Goal: Information Seeking & Learning: Learn about a topic

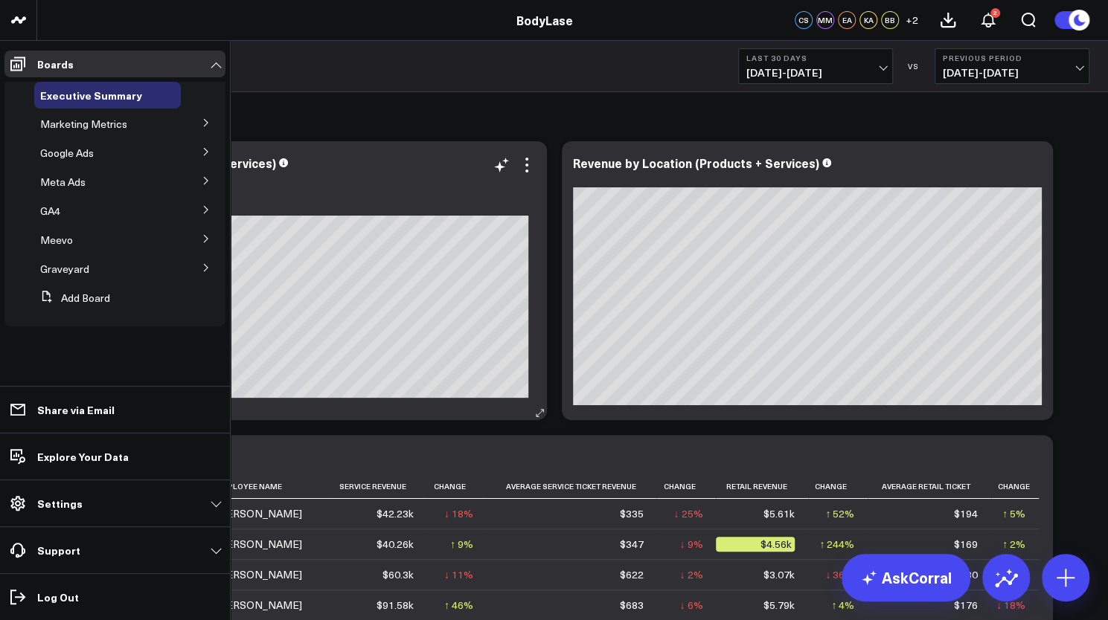
click at [90, 127] on span "Marketing Metrics" at bounding box center [83, 124] width 87 height 14
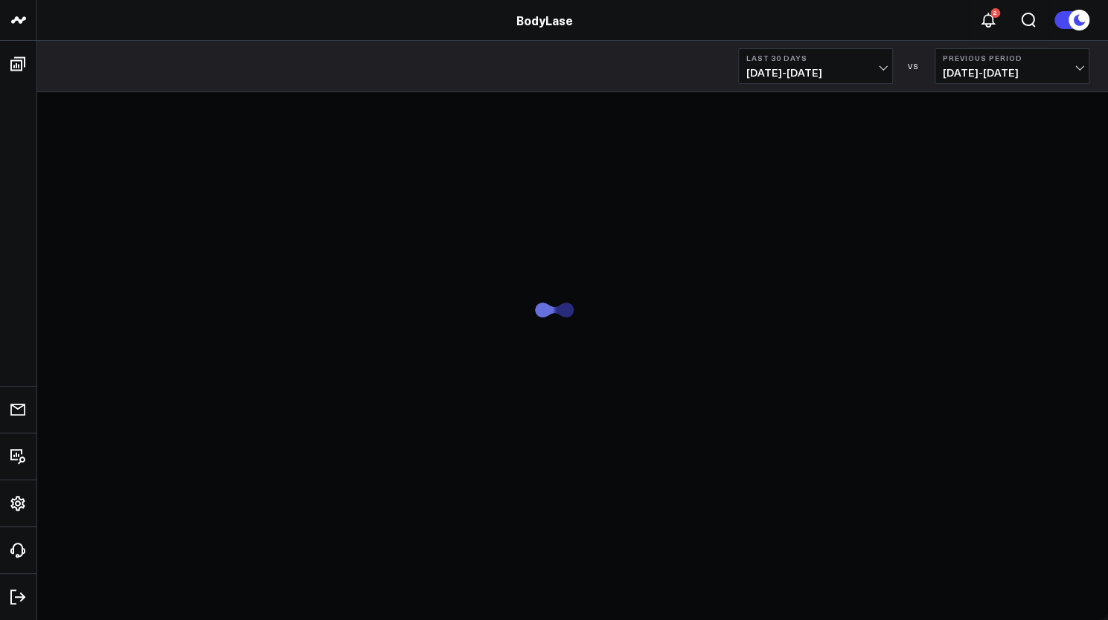
click at [872, 71] on span "[DATE] - [DATE]" at bounding box center [815, 73] width 138 height 12
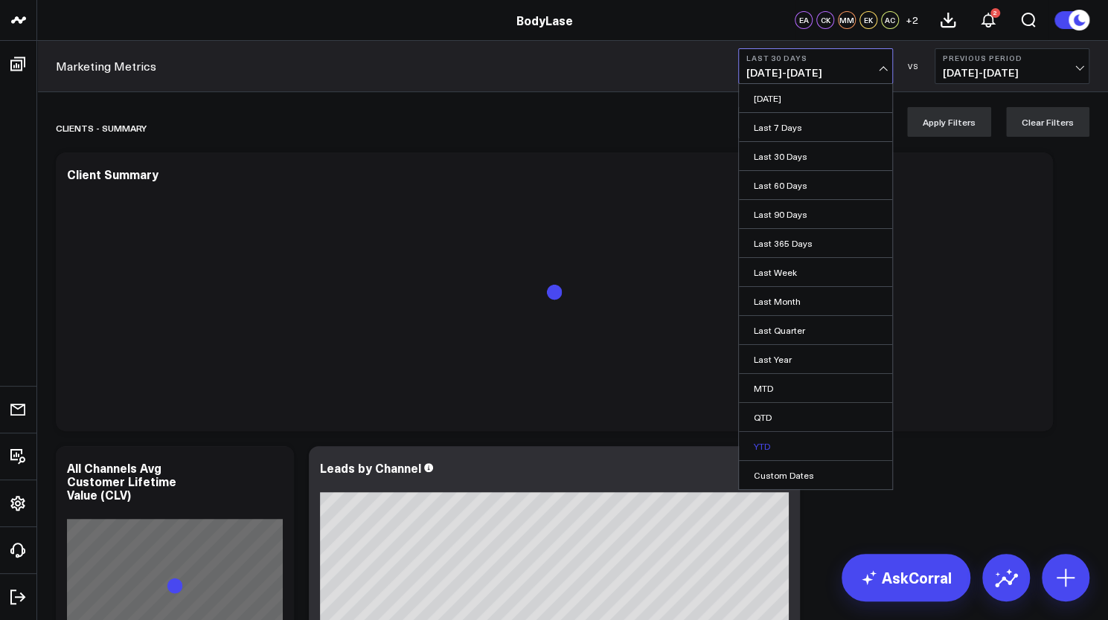
click at [760, 440] on link "YTD" at bounding box center [815, 446] width 153 height 28
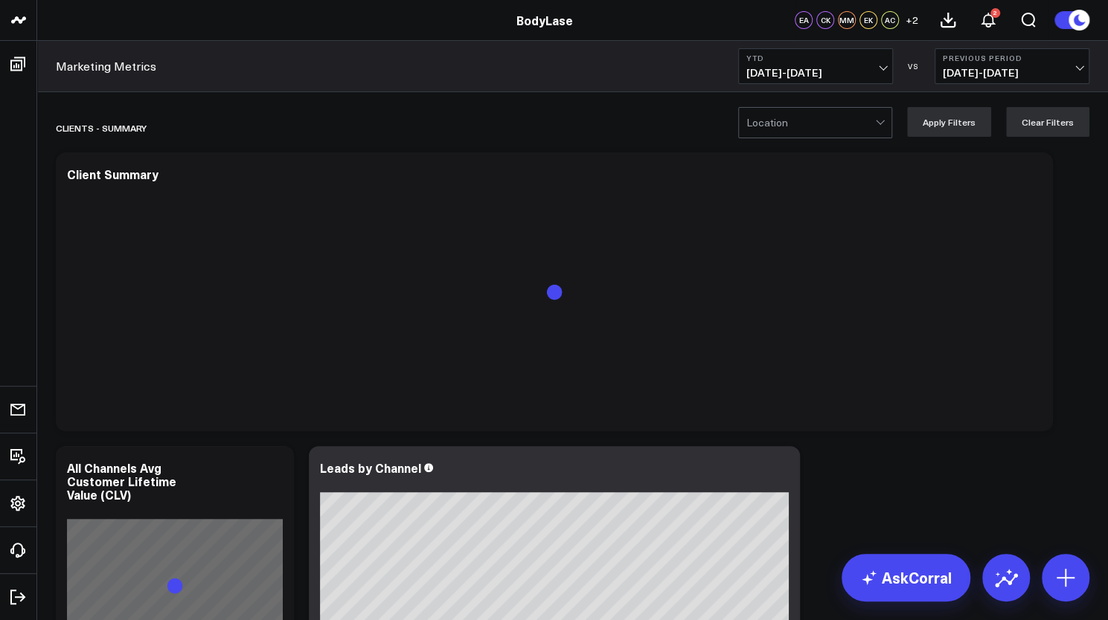
click at [1028, 68] on span "[DATE] - [DATE]" at bounding box center [1012, 73] width 138 height 12
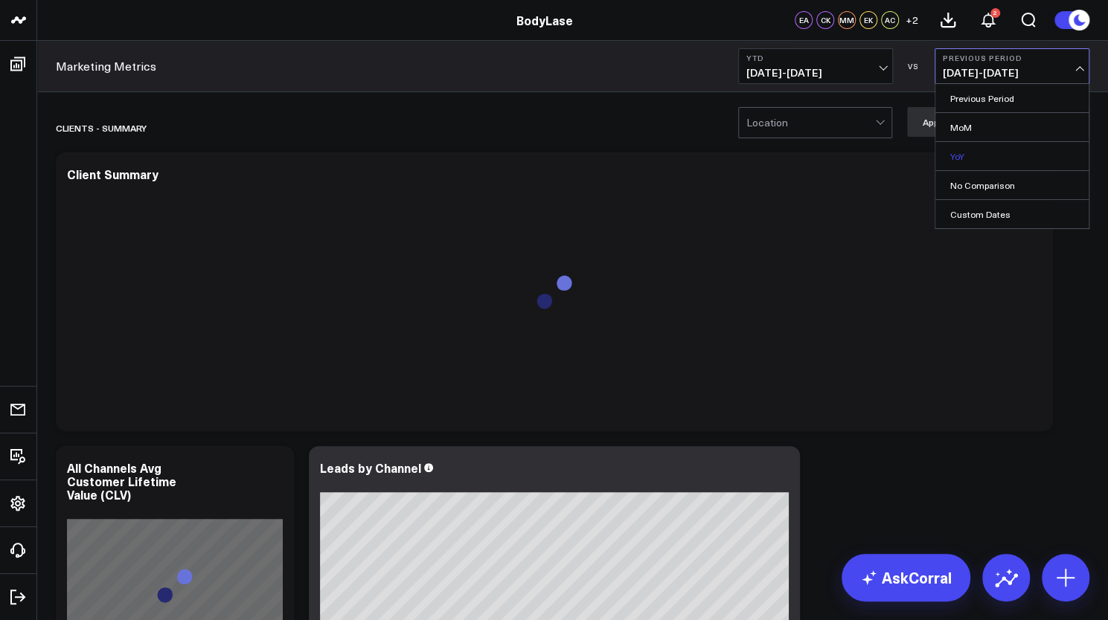
click at [965, 158] on link "YoY" at bounding box center [1011, 156] width 153 height 28
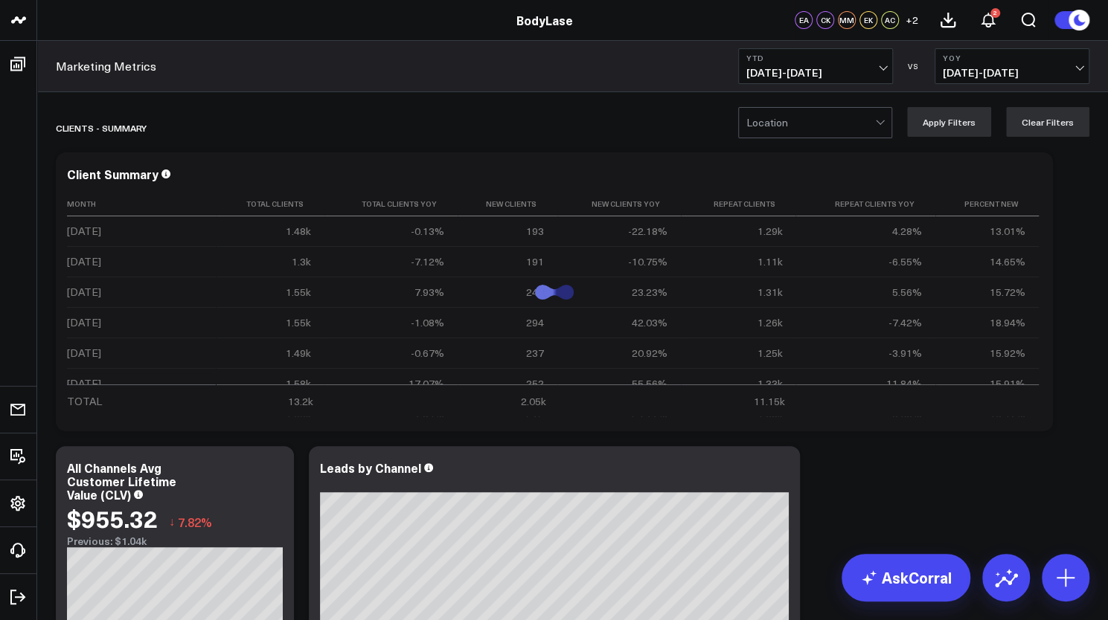
click at [844, 132] on div at bounding box center [810, 123] width 129 height 30
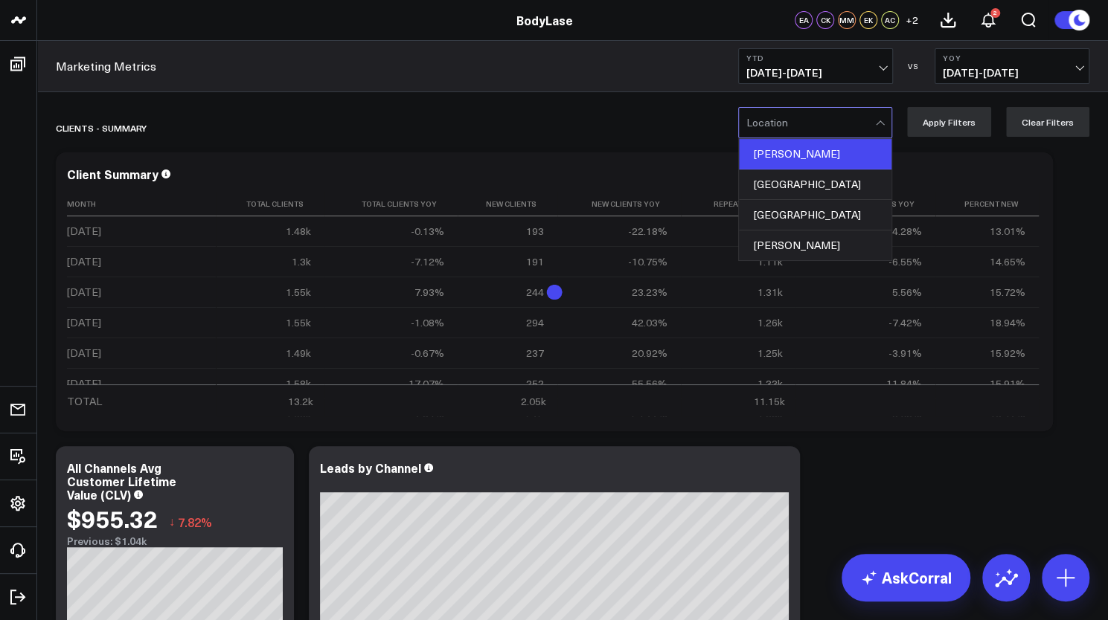
click at [796, 156] on div "[PERSON_NAME]" at bounding box center [815, 154] width 152 height 30
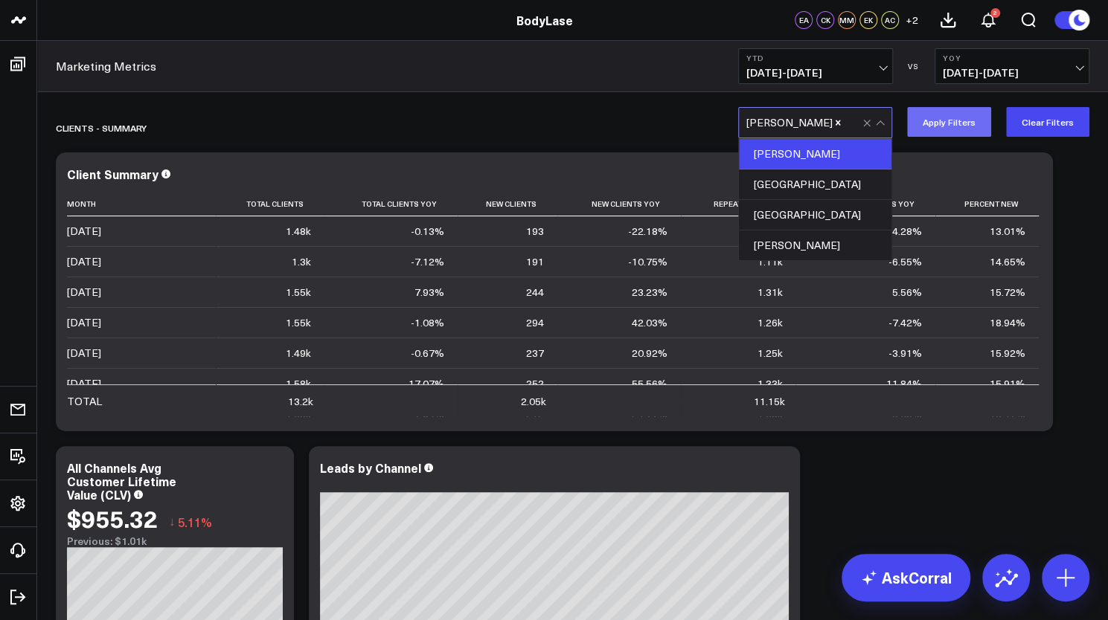
click at [986, 129] on button "Apply Filters" at bounding box center [949, 122] width 84 height 30
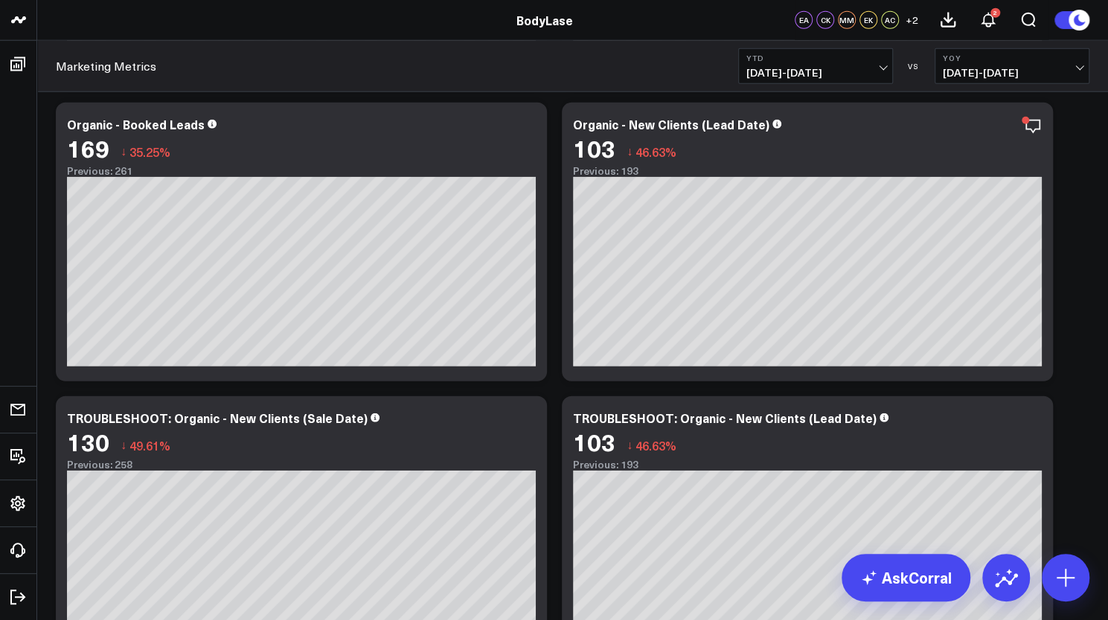
scroll to position [2191, 0]
click at [983, 129] on icon "button" at bounding box center [982, 126] width 15 height 14
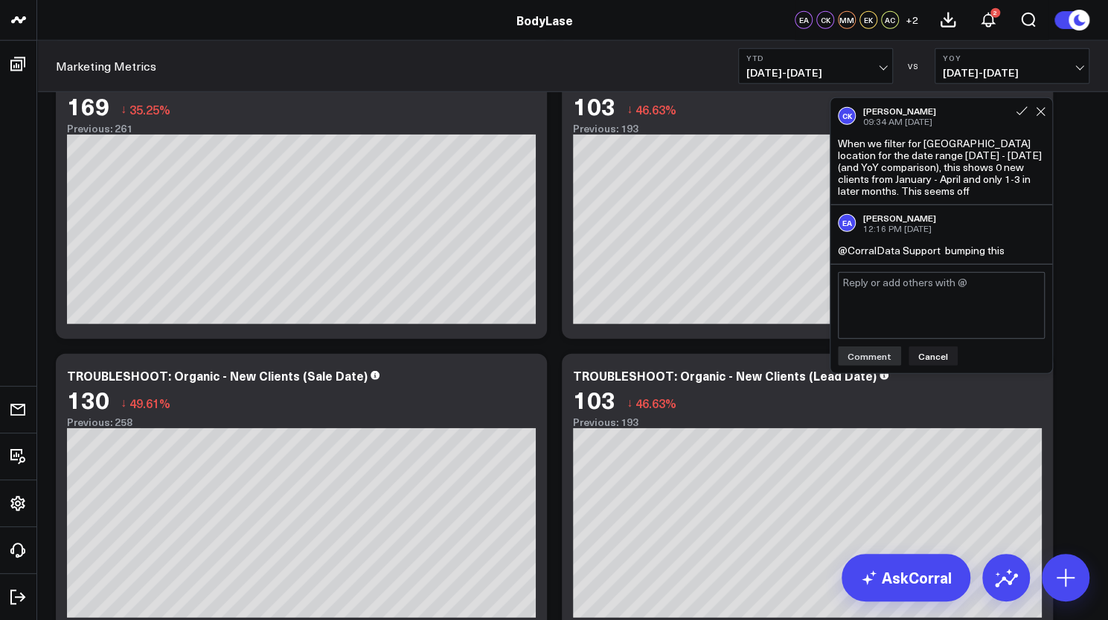
scroll to position [2230, 0]
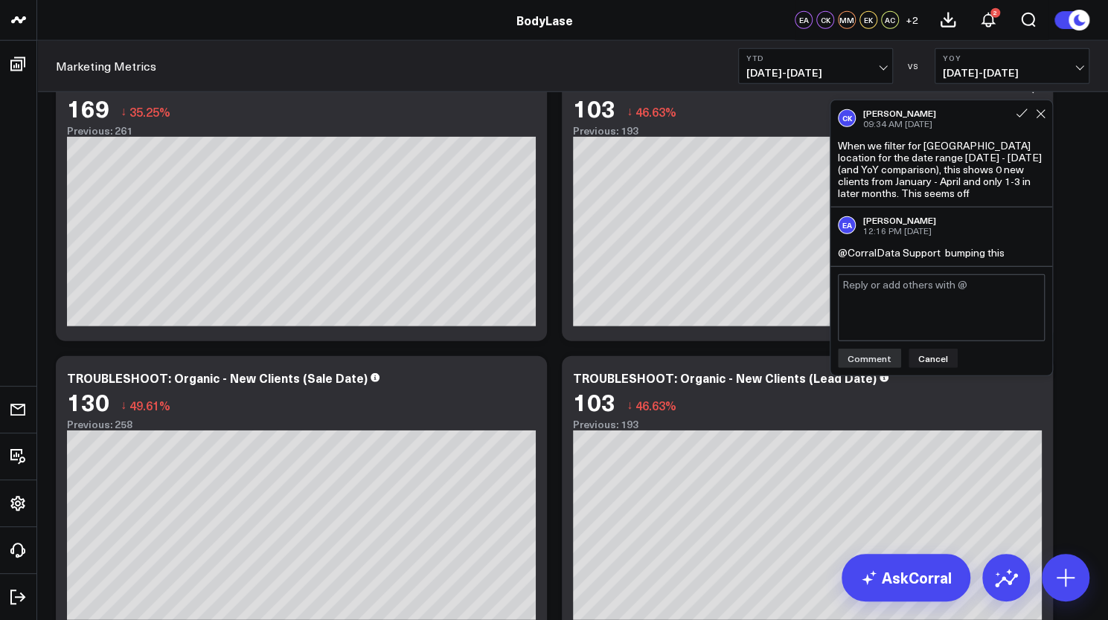
click at [1071, 229] on div "Clients - Summary Modify via AI Copy link to widget Ask support Remove Create l…" at bounding box center [572, 621] width 1048 height 5497
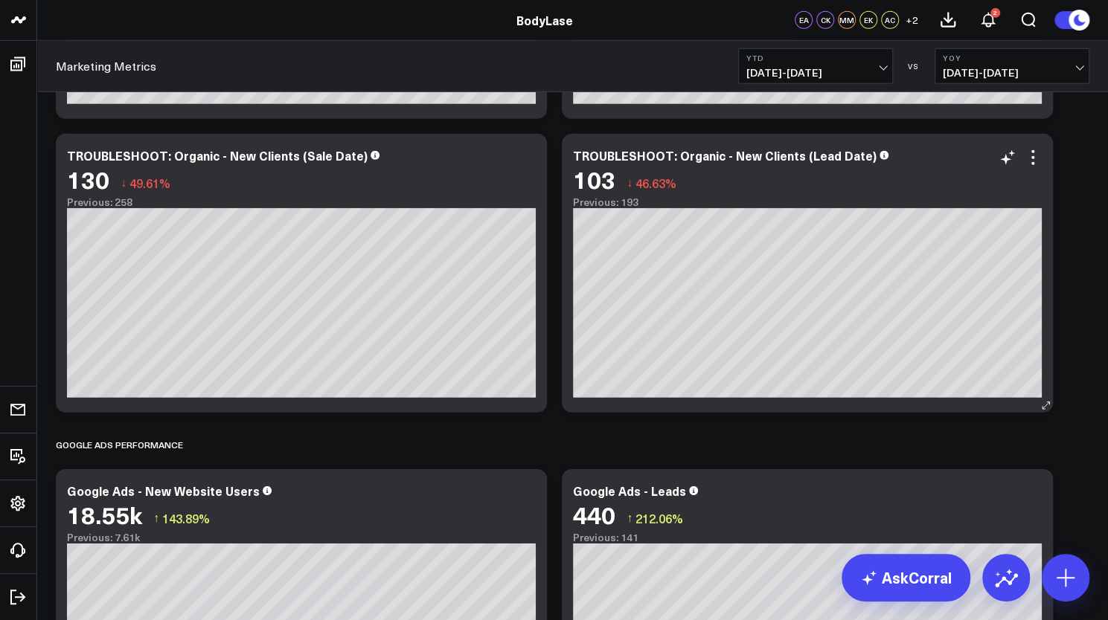
scroll to position [2659, 0]
